Goal: Information Seeking & Learning: Compare options

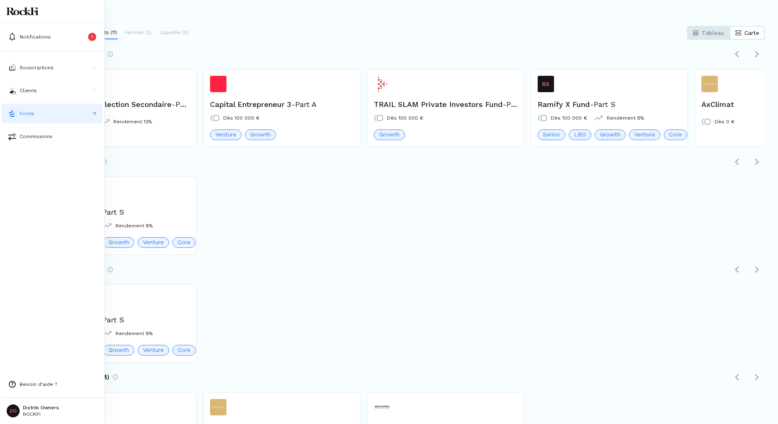
click at [390, 285] on div "RX Ramify X Fund - Part S Dès 100 000 € Rendement 8% Senior LBO Growth Venture …" at bounding box center [402, 326] width 726 height 85
click at [15, 86] on button "Clients 22" at bounding box center [52, 91] width 101 height 20
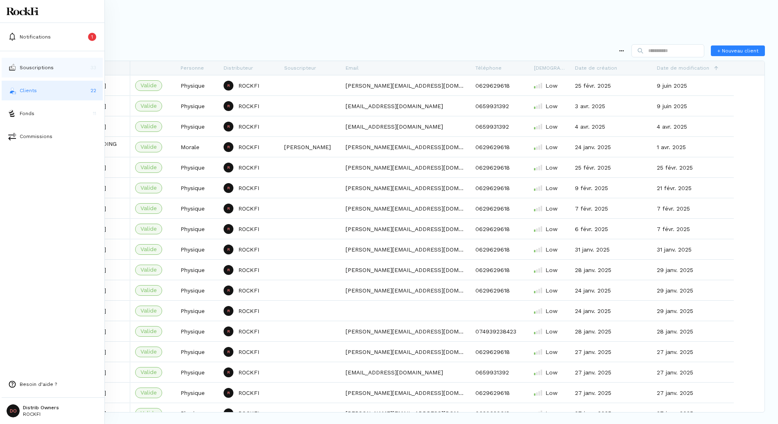
click at [27, 69] on p "Souscriptions" at bounding box center [37, 67] width 34 height 7
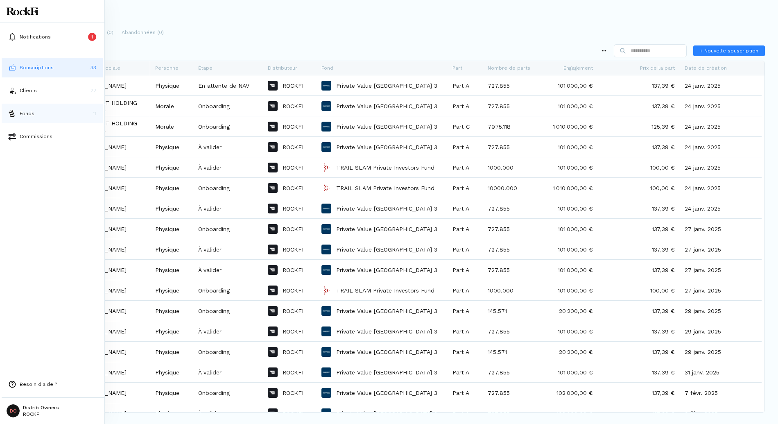
click at [27, 111] on p "Fonds" at bounding box center [27, 113] width 15 height 7
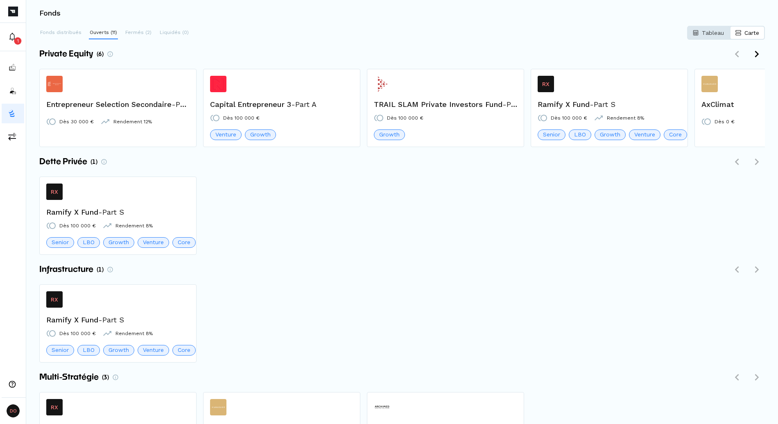
click at [716, 34] on p "Tableau" at bounding box center [713, 33] width 22 height 8
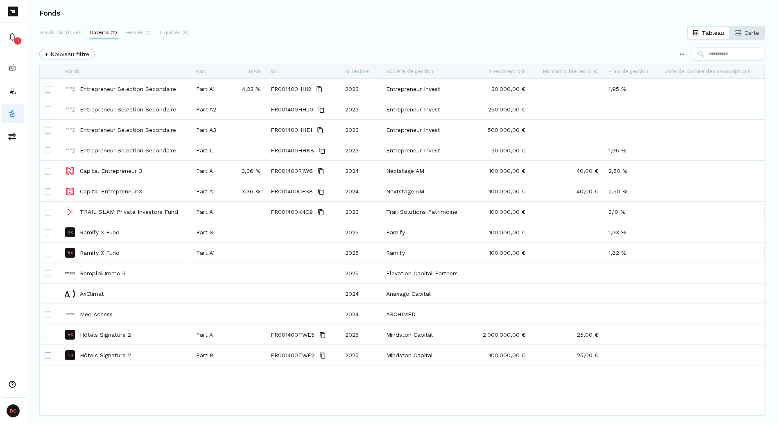
click at [747, 33] on p "Carte" at bounding box center [751, 33] width 15 height 8
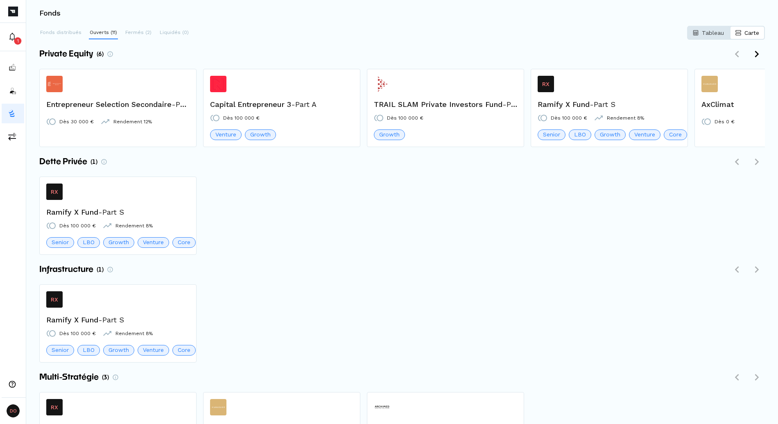
click at [705, 37] on button "Tableau" at bounding box center [708, 33] width 43 height 14
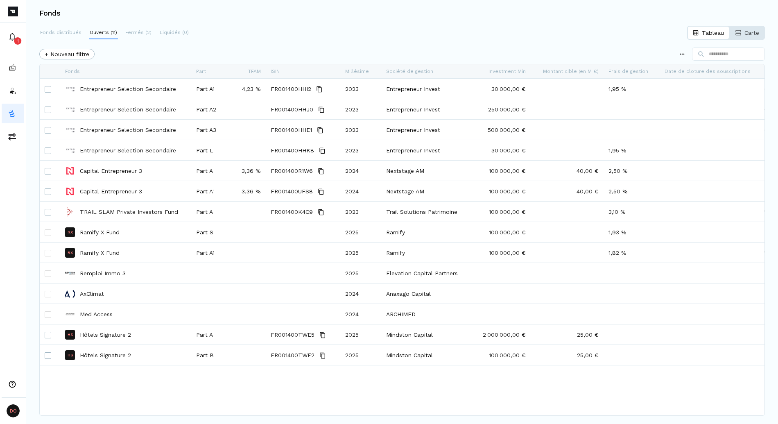
click at [762, 38] on button "Carte" at bounding box center [747, 33] width 35 height 14
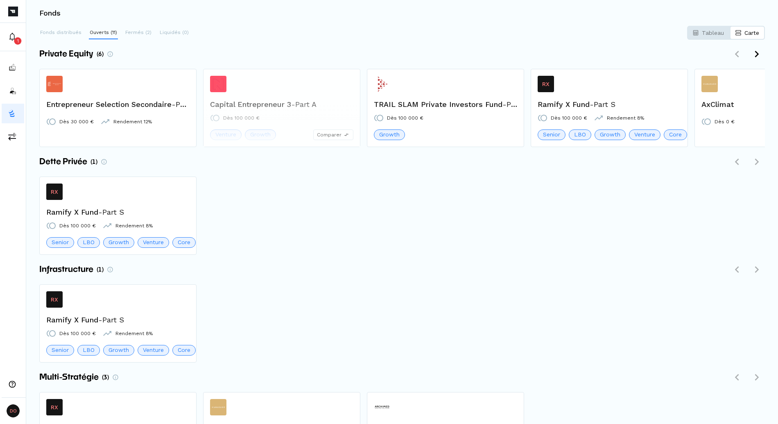
click at [334, 136] on span "Comparer" at bounding box center [329, 134] width 25 height 7
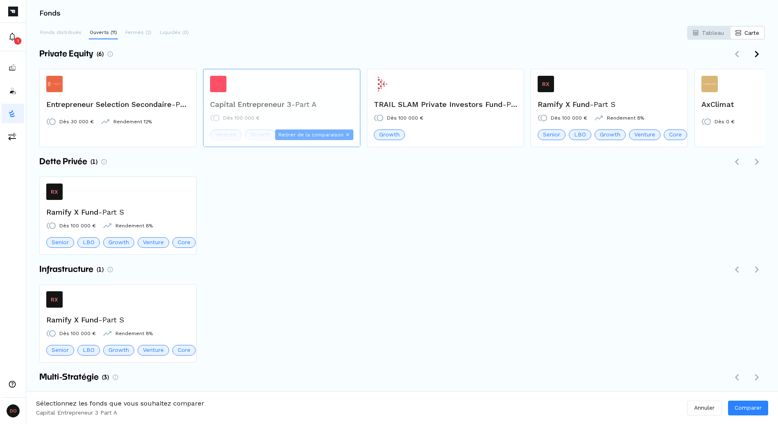
click at [334, 136] on span "Retirer de la comparaison" at bounding box center [310, 134] width 65 height 7
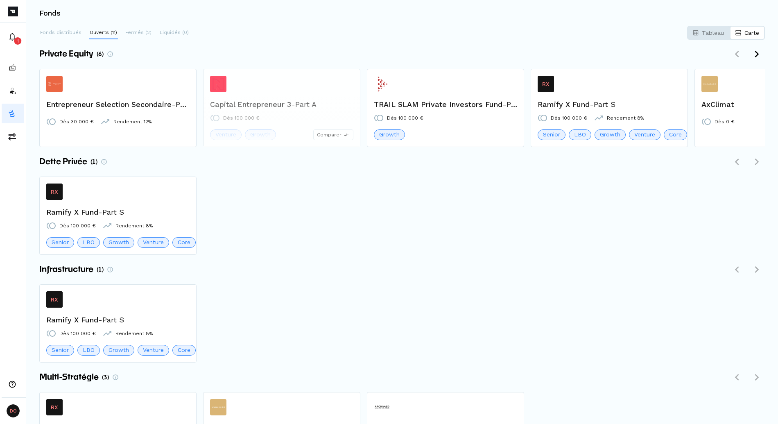
click at [334, 136] on span "Comparer" at bounding box center [329, 134] width 25 height 7
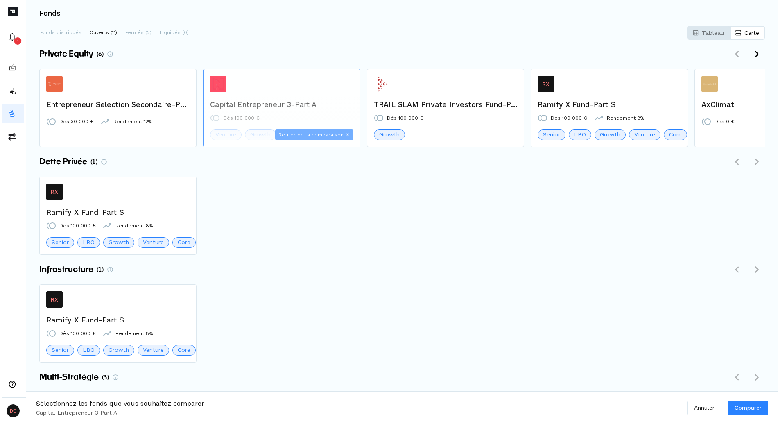
click at [334, 136] on span "Retirer de la comparaison" at bounding box center [310, 134] width 65 height 7
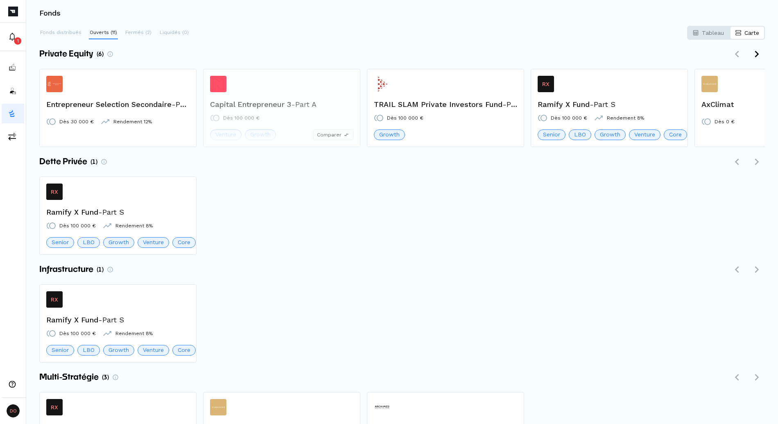
click at [341, 134] on span "Comparer" at bounding box center [329, 134] width 25 height 7
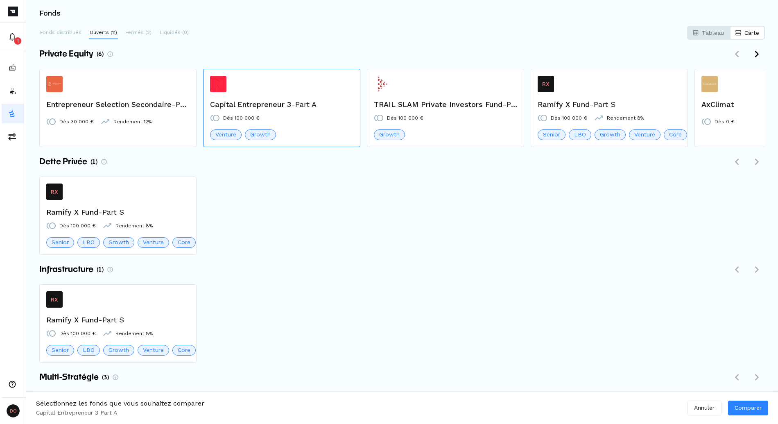
click at [340, 199] on div "RX Ramify X Fund - Part S Dès 100 000 € Rendement 8% Senior LBO Growth Venture …" at bounding box center [402, 218] width 726 height 85
click at [331, 135] on span "Retirer de la comparaison" at bounding box center [310, 134] width 65 height 7
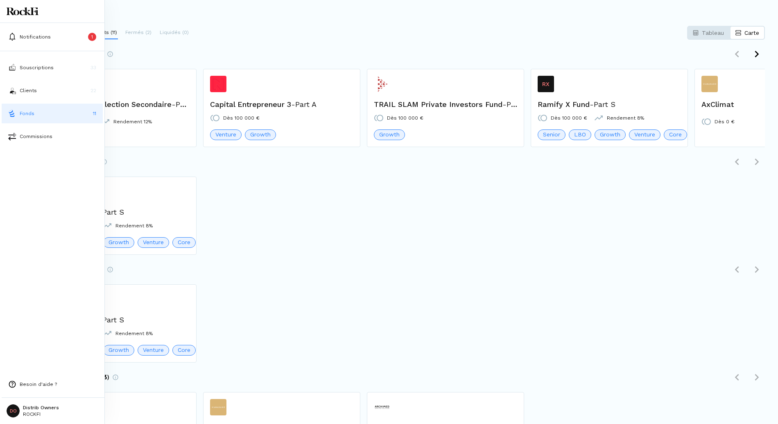
click at [26, 407] on html "Notifications 1 Souscriptions 33 Clients 22 Fonds 11 Commissions Besoin d'aide …" at bounding box center [389, 212] width 778 height 424
click at [35, 385] on p "Déconnexion" at bounding box center [40, 386] width 35 height 9
